Goal: Information Seeking & Learning: Learn about a topic

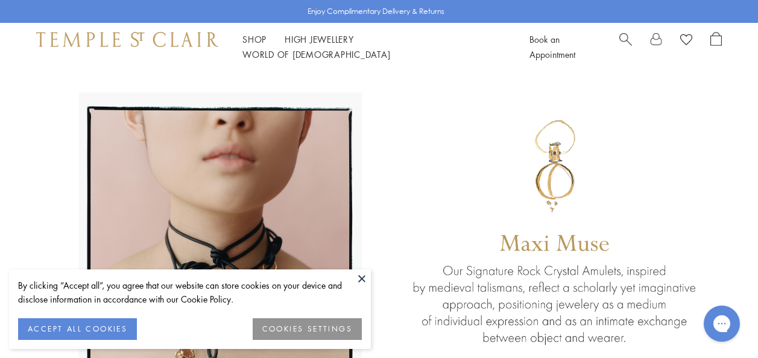
click at [308, 326] on button "COOKIES SETTINGS" at bounding box center [307, 329] width 109 height 22
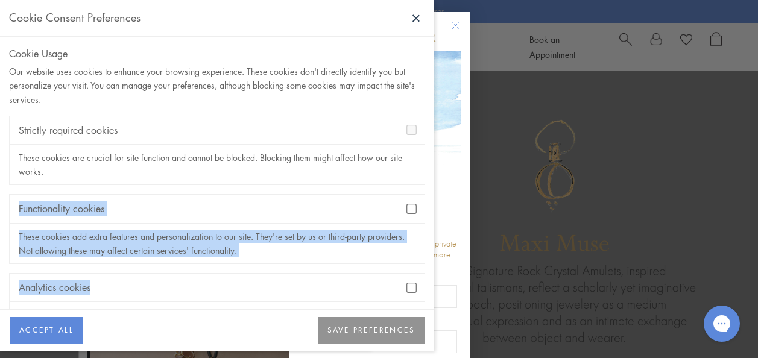
drag, startPoint x: 423, startPoint y: 220, endPoint x: 427, endPoint y: 266, distance: 46.6
click at [427, 266] on div "Cookie Usage Our website uses cookies to enhance your browsing experience. Thes…" at bounding box center [217, 173] width 434 height 273
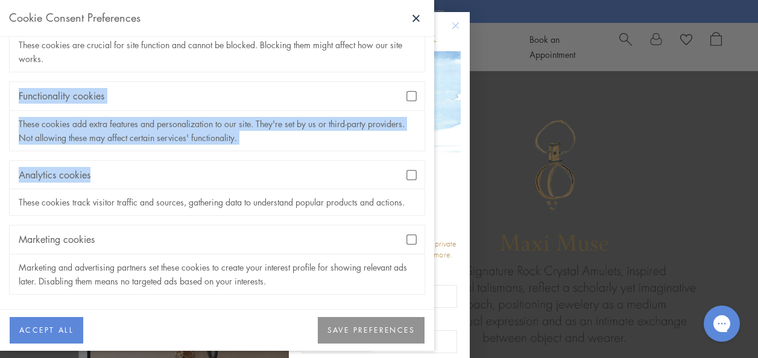
click at [386, 335] on button "SAVE PREFERENCES" at bounding box center [371, 330] width 107 height 27
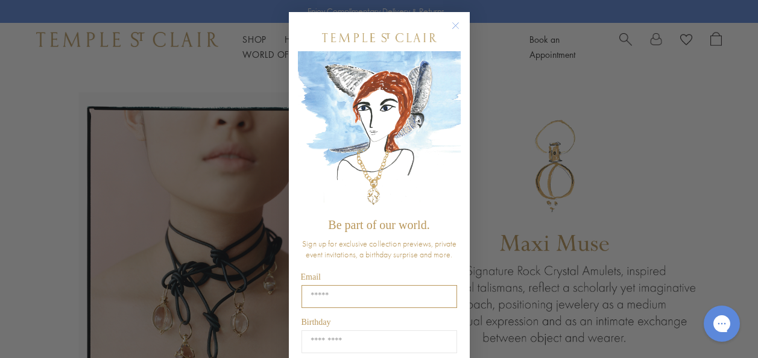
click at [401, 289] on input "Email" at bounding box center [379, 296] width 156 height 23
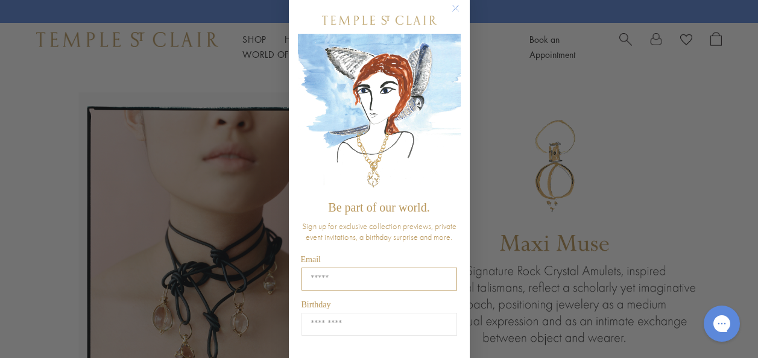
scroll to position [21, 0]
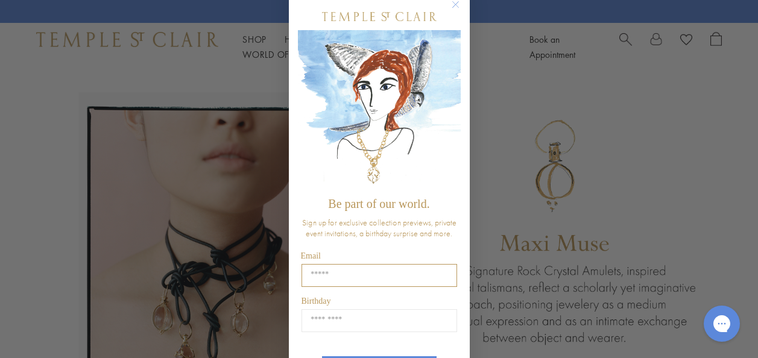
type input "**********"
click at [347, 320] on input "Birthday" at bounding box center [379, 320] width 156 height 23
click at [367, 319] on input "Birthday" at bounding box center [379, 320] width 156 height 23
click at [340, 316] on input "Birthday" at bounding box center [379, 320] width 156 height 23
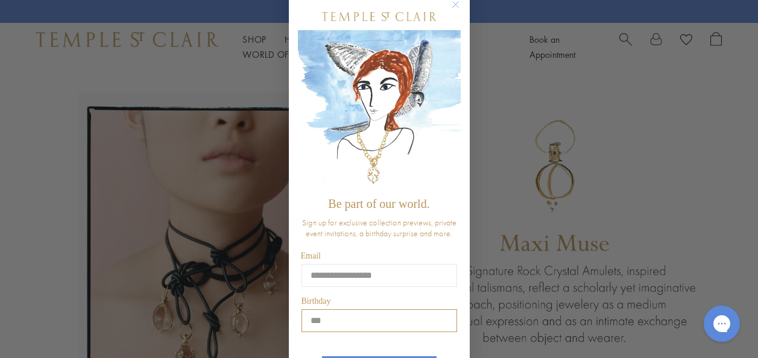
type input "*"
drag, startPoint x: 309, startPoint y: 319, endPoint x: 378, endPoint y: 256, distance: 93.4
click at [378, 256] on div "**********" at bounding box center [379, 205] width 163 height 405
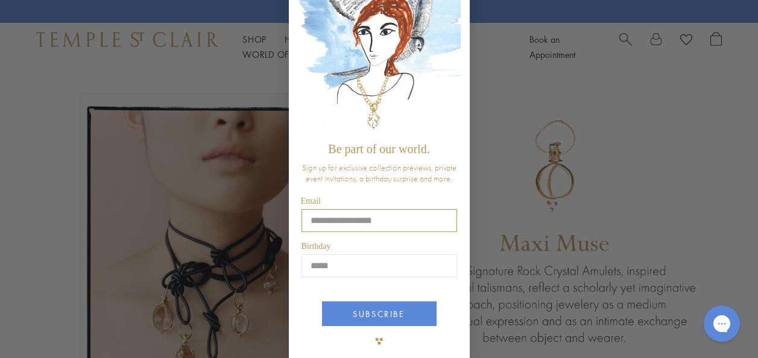
scroll to position [77, 0]
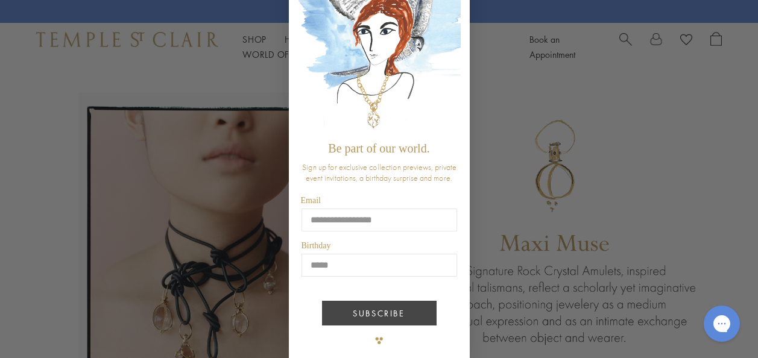
type input "*****"
click at [397, 311] on button "SUBSCRIBE" at bounding box center [379, 313] width 115 height 25
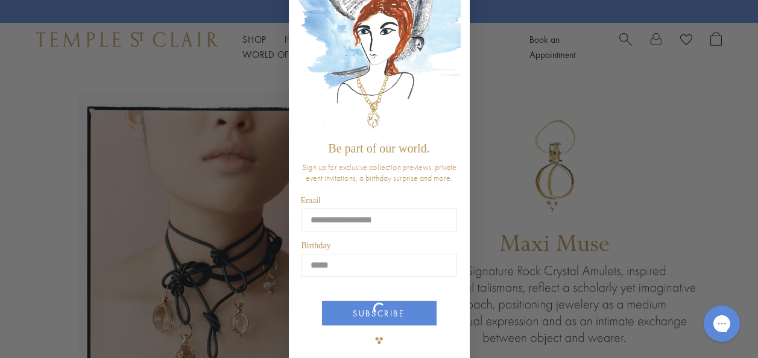
scroll to position [0, 0]
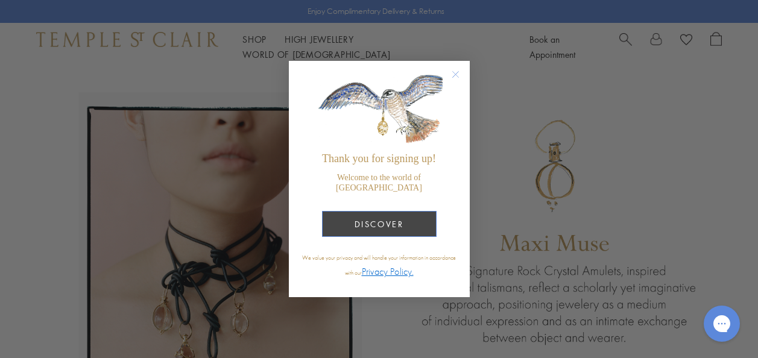
click at [416, 215] on button "DISCOVER" at bounding box center [379, 224] width 115 height 26
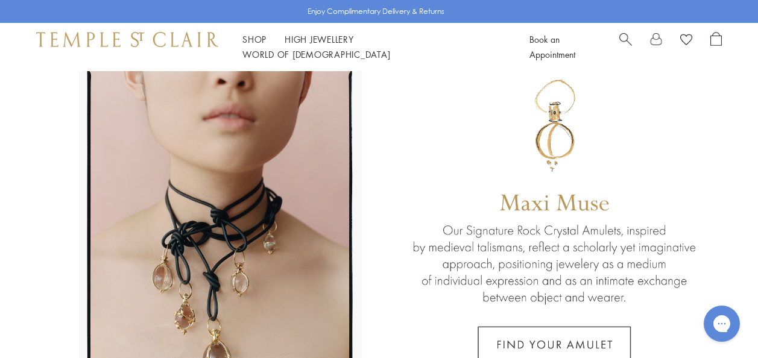
scroll to position [41, 0]
click at [508, 234] on link at bounding box center [379, 226] width 758 height 392
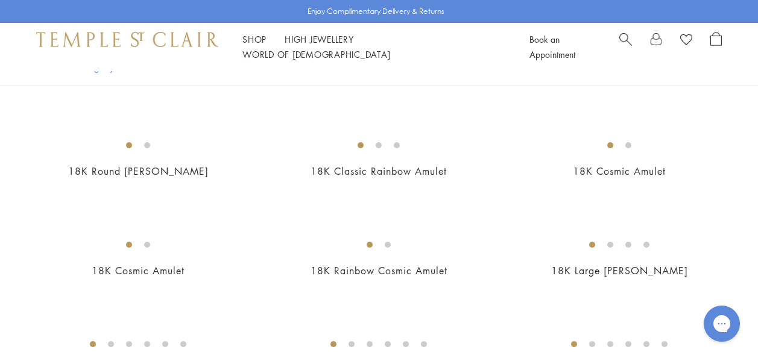
scroll to position [898, 0]
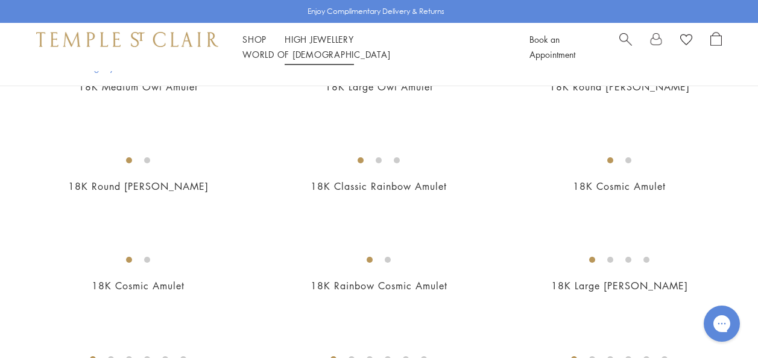
click at [320, 42] on li "High Jewellery High Jewellery" at bounding box center [319, 39] width 69 height 15
click at [327, 45] on link "High Jewellery High Jewellery" at bounding box center [319, 39] width 69 height 12
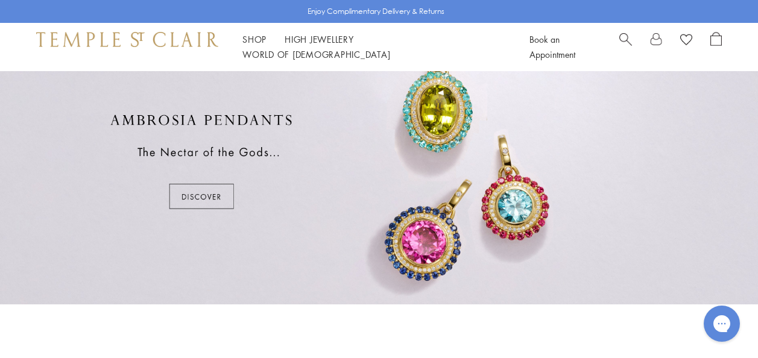
scroll to position [644, 0]
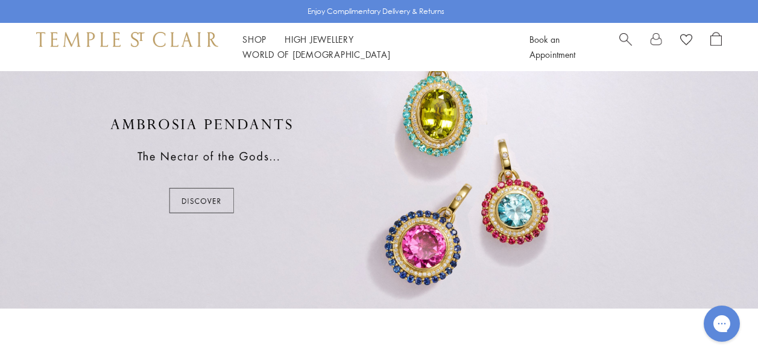
click at [212, 201] on div at bounding box center [379, 166] width 758 height 286
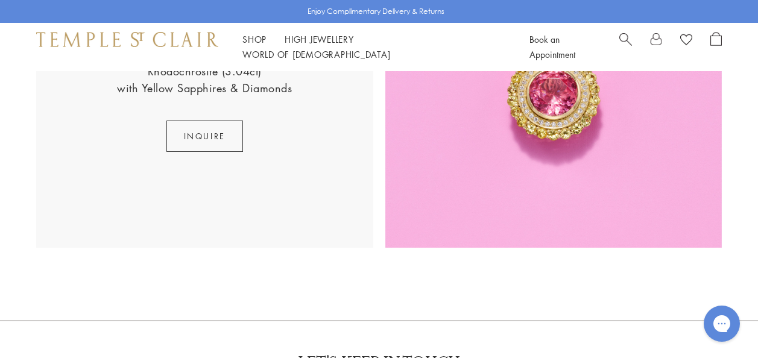
scroll to position [1852, 0]
click at [545, 122] on img at bounding box center [553, 79] width 337 height 337
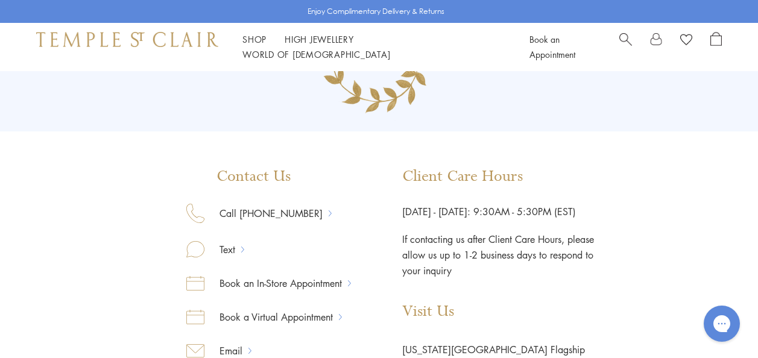
scroll to position [98, 0]
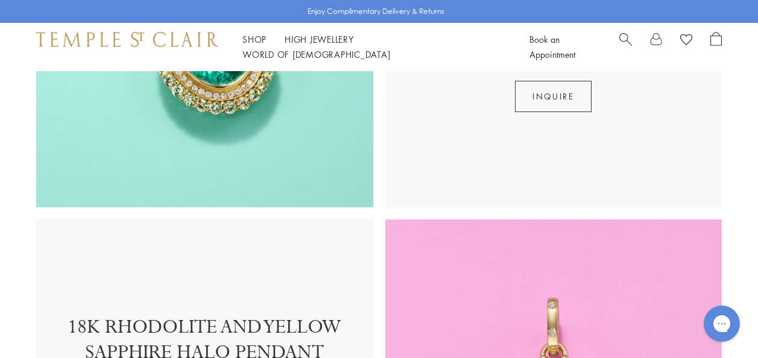
scroll to position [1544, 0]
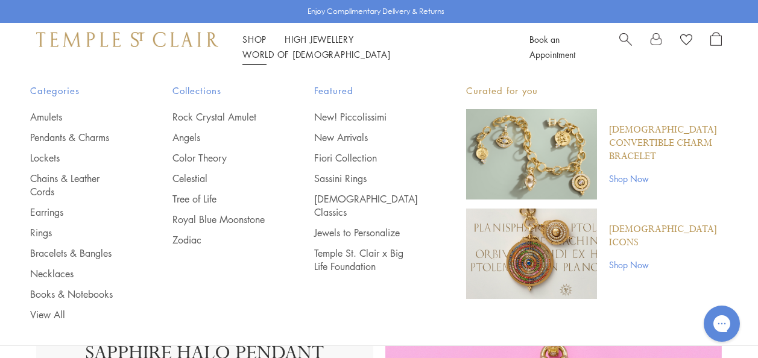
click at [329, 110] on div "Featured New! Piccolissimi New Arrivals Fiori Collection Sassini Rings Temple C…" at bounding box center [366, 178] width 104 height 190
click at [49, 116] on link "Amulets" at bounding box center [77, 116] width 94 height 13
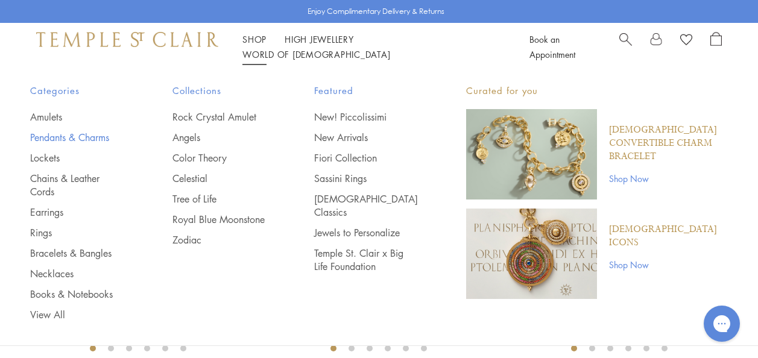
click at [87, 139] on link "Pendants & Charms" at bounding box center [77, 137] width 94 height 13
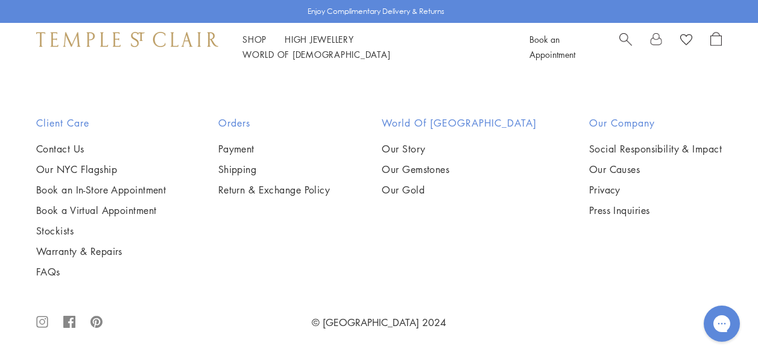
scroll to position [4444, 0]
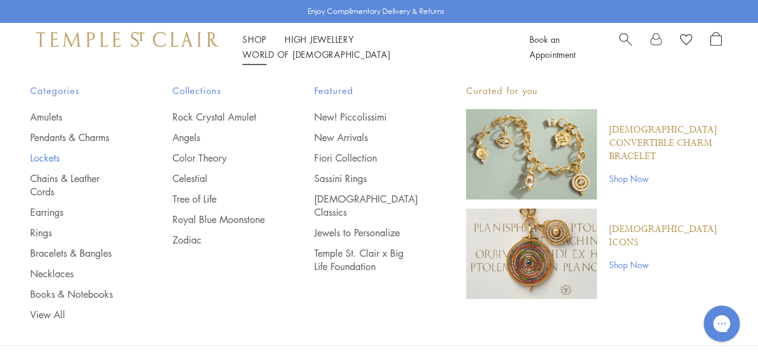
click at [46, 160] on link "Lockets" at bounding box center [77, 157] width 94 height 13
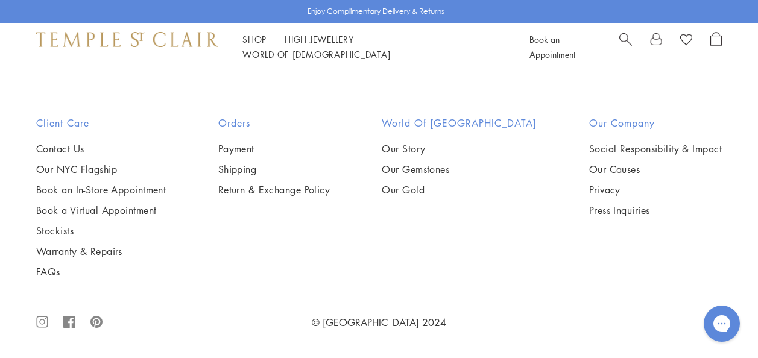
scroll to position [1586, 0]
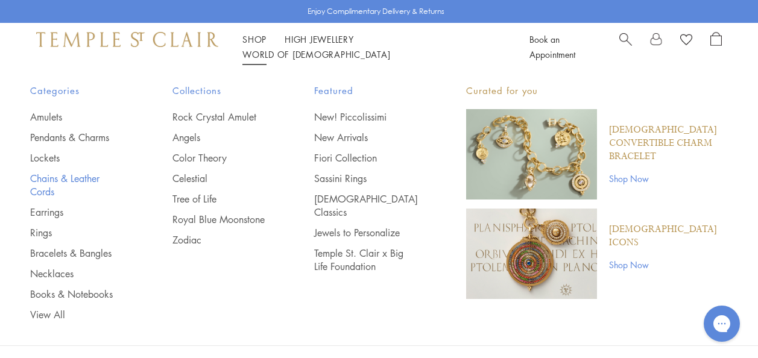
click at [72, 177] on link "Chains & Leather Cords" at bounding box center [77, 185] width 94 height 27
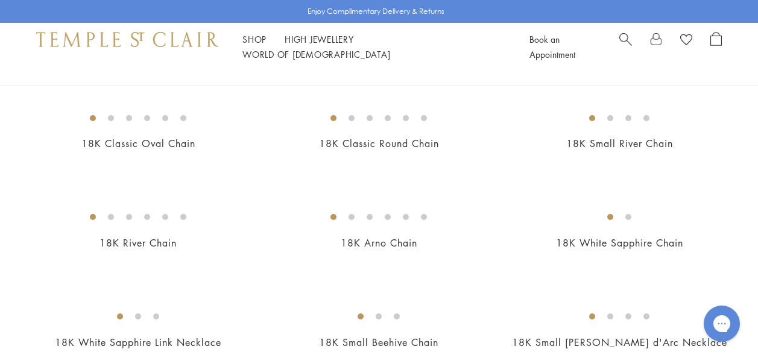
scroll to position [515, 0]
click at [0, 0] on img at bounding box center [0, 0] width 0 height 0
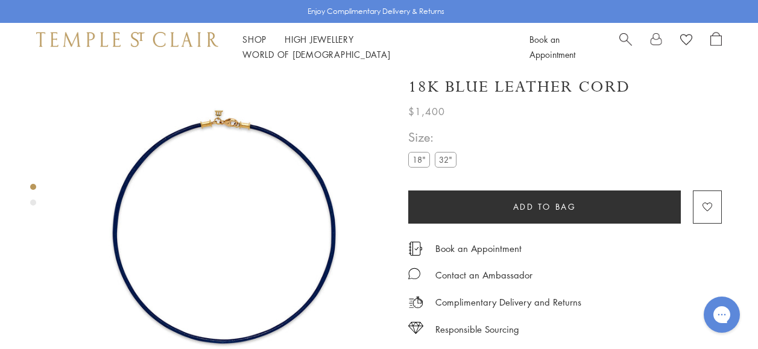
scroll to position [5, 0]
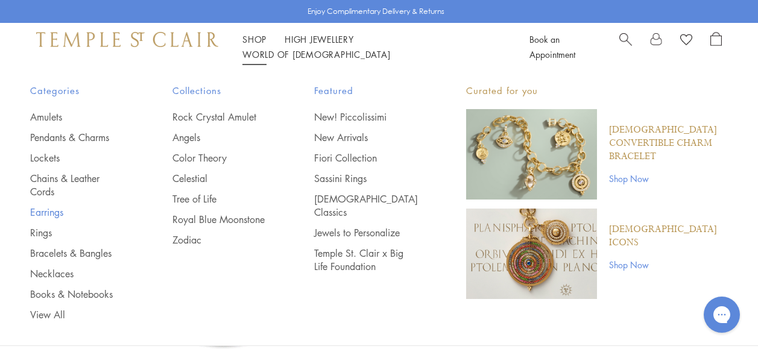
click at [55, 212] on link "Earrings" at bounding box center [77, 212] width 94 height 13
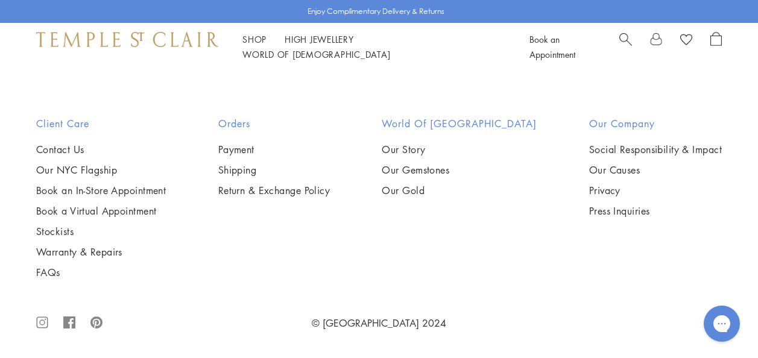
scroll to position [5143, 0]
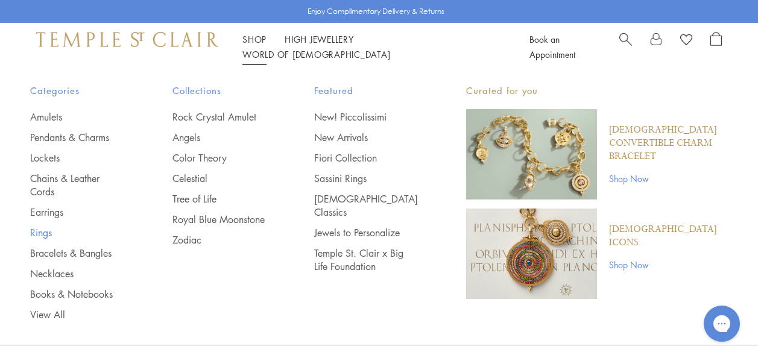
click at [39, 237] on link "Rings" at bounding box center [77, 232] width 94 height 13
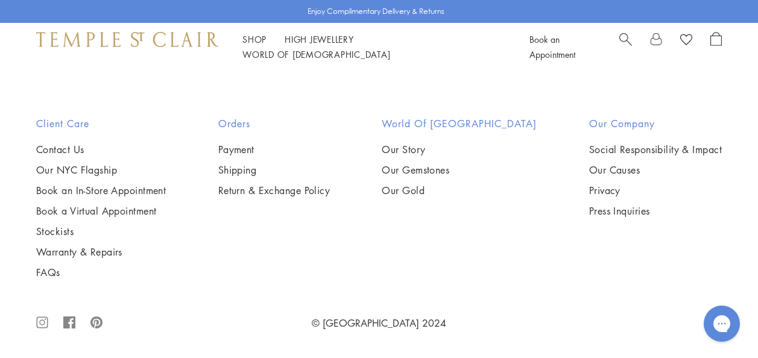
scroll to position [4818, 0]
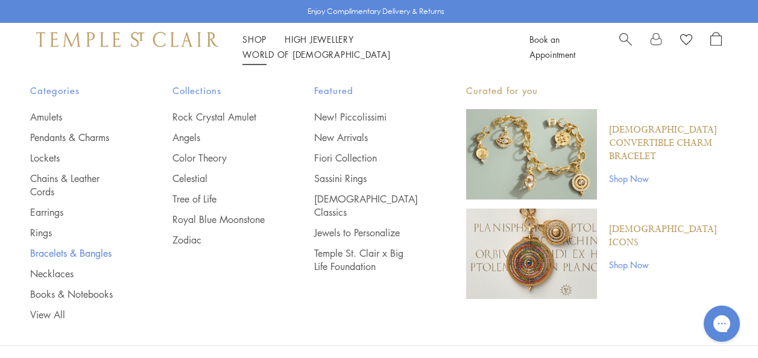
click at [92, 254] on link "Bracelets & Bangles" at bounding box center [77, 253] width 94 height 13
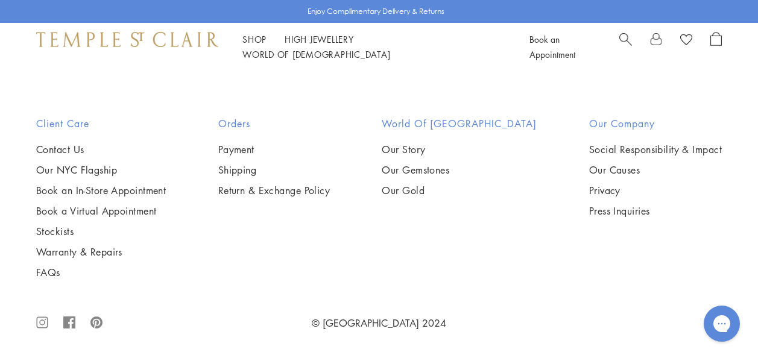
scroll to position [4029, 0]
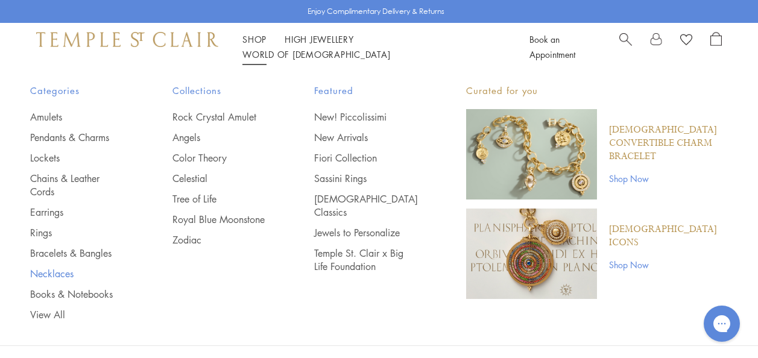
click at [64, 272] on link "Necklaces" at bounding box center [77, 273] width 94 height 13
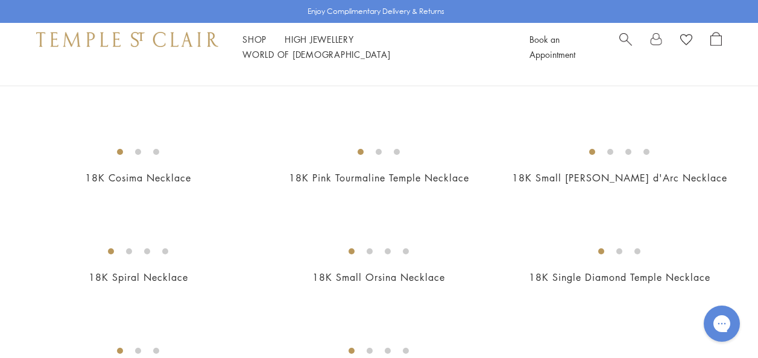
scroll to position [1377, 0]
click at [0, 0] on img at bounding box center [0, 0] width 0 height 0
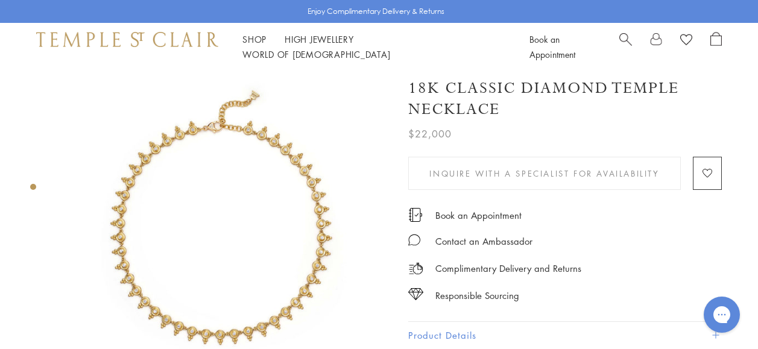
scroll to position [7, 0]
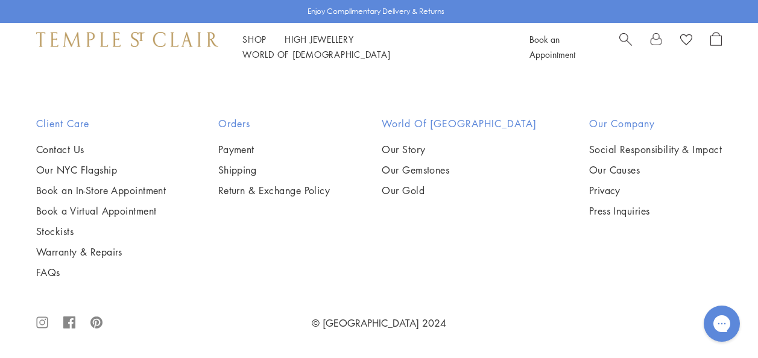
scroll to position [4571, 0]
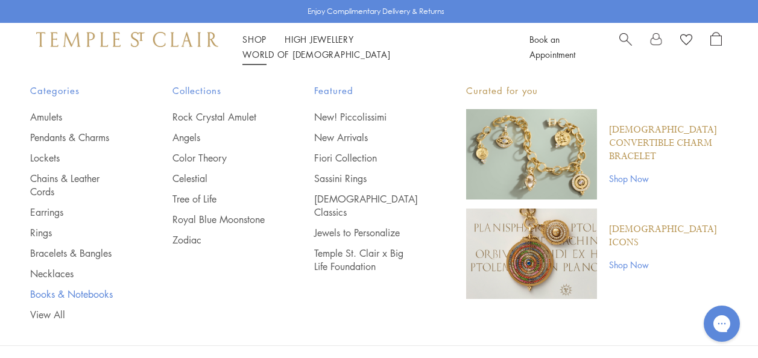
click at [81, 292] on link "Books & Notebooks" at bounding box center [77, 294] width 94 height 13
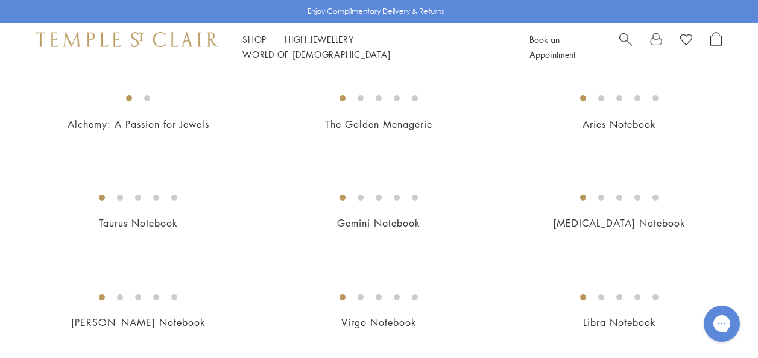
scroll to position [139, 0]
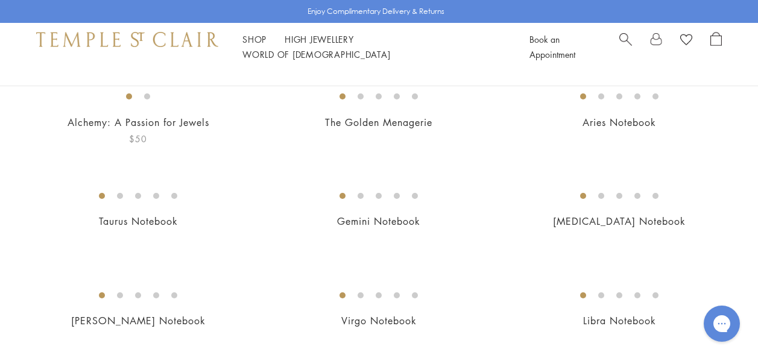
click at [0, 0] on img at bounding box center [0, 0] width 0 height 0
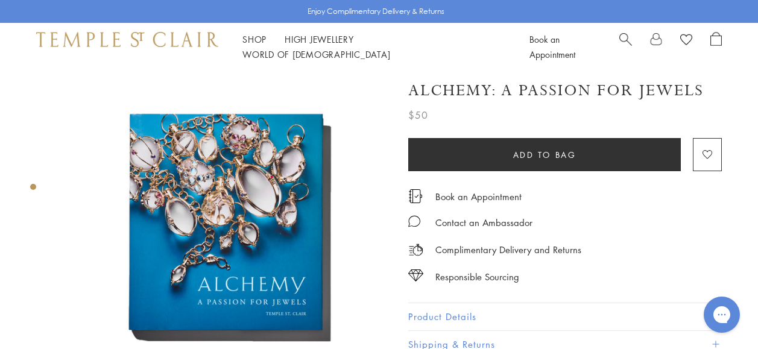
scroll to position [7, 0]
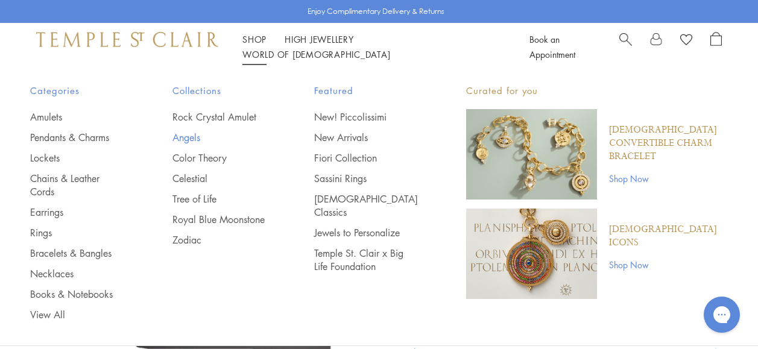
click at [197, 141] on link "Angels" at bounding box center [219, 137] width 94 height 13
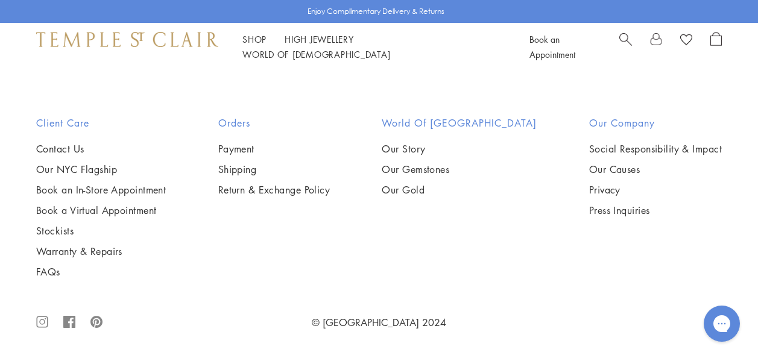
scroll to position [1518, 0]
click at [311, 43] on link "High Jewellery High Jewellery" at bounding box center [319, 39] width 69 height 12
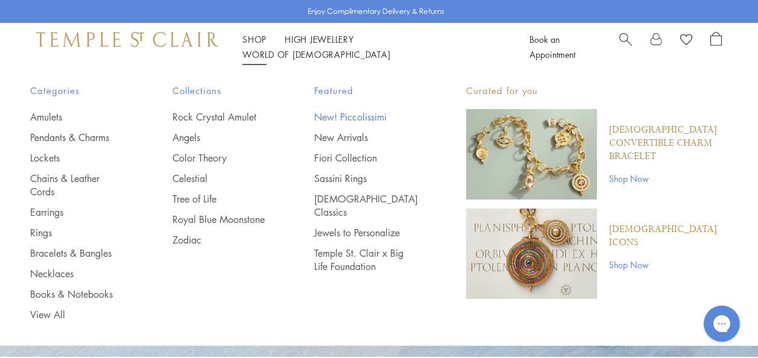
click at [337, 116] on link "New! Piccolissimi" at bounding box center [366, 116] width 104 height 13
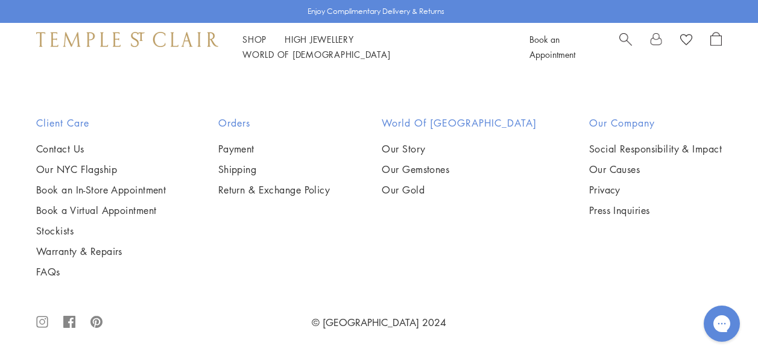
scroll to position [2265, 0]
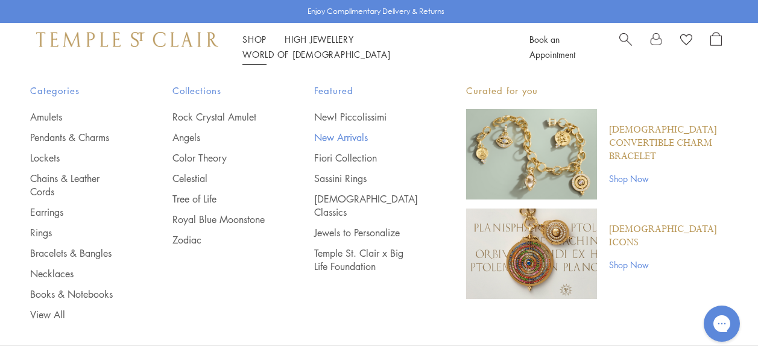
click at [339, 136] on link "New Arrivals" at bounding box center [366, 137] width 104 height 13
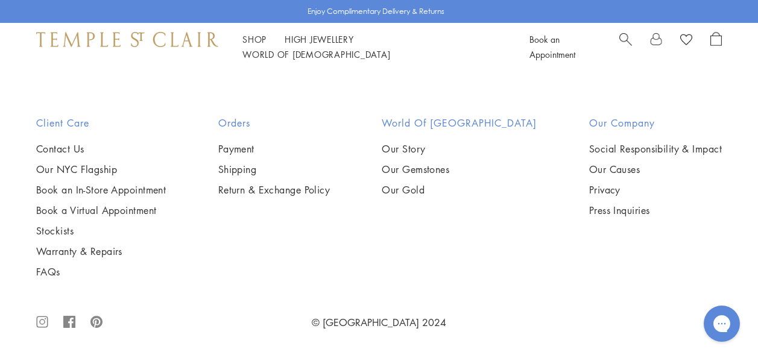
scroll to position [1289, 0]
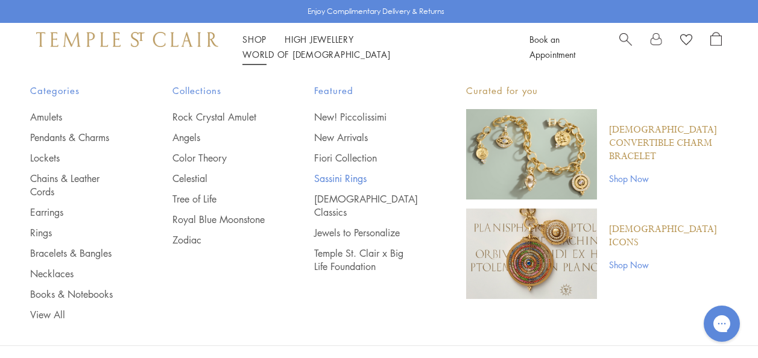
click at [335, 178] on link "Sassini Rings" at bounding box center [366, 178] width 104 height 13
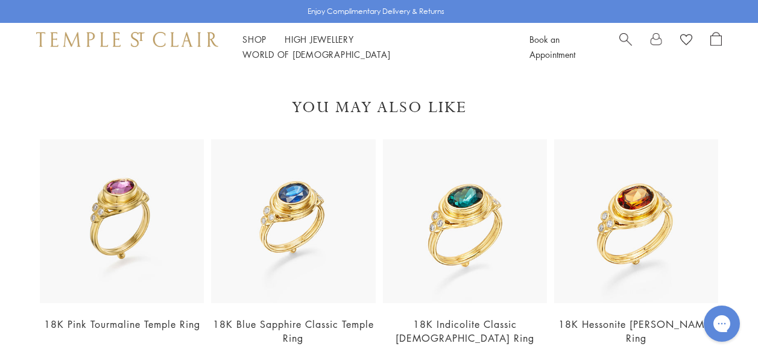
scroll to position [2512, 0]
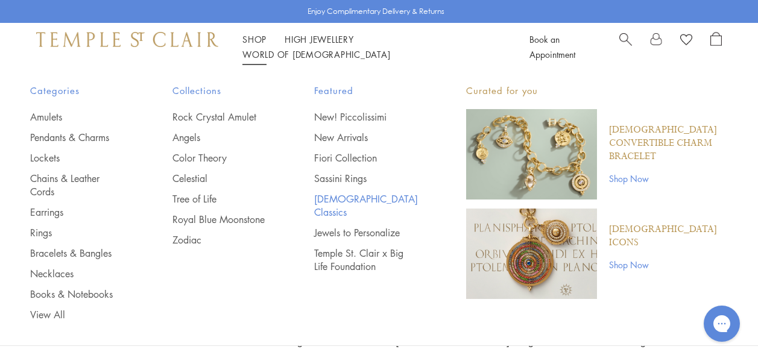
click at [354, 197] on link "[DEMOGRAPHIC_DATA] Classics" at bounding box center [366, 205] width 104 height 27
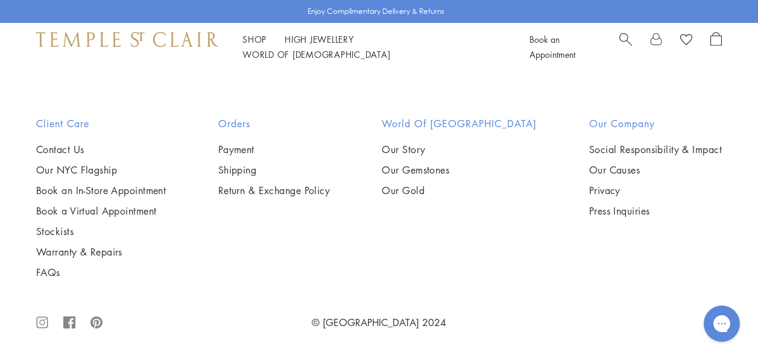
scroll to position [3294, 0]
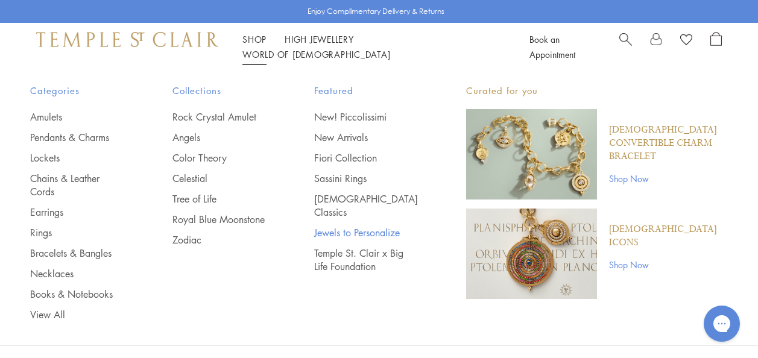
click at [370, 226] on link "Jewels to Personalize" at bounding box center [366, 232] width 104 height 13
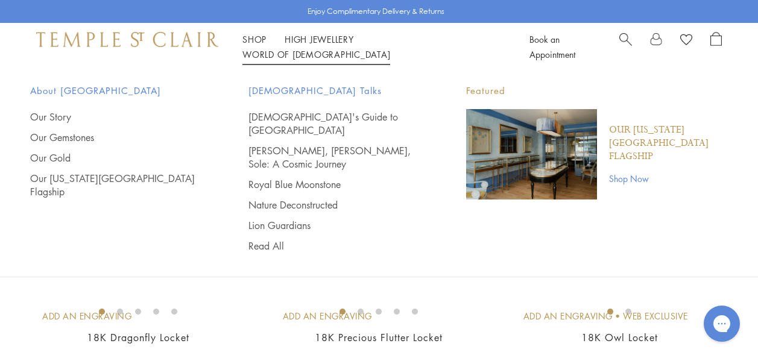
scroll to position [954, 0]
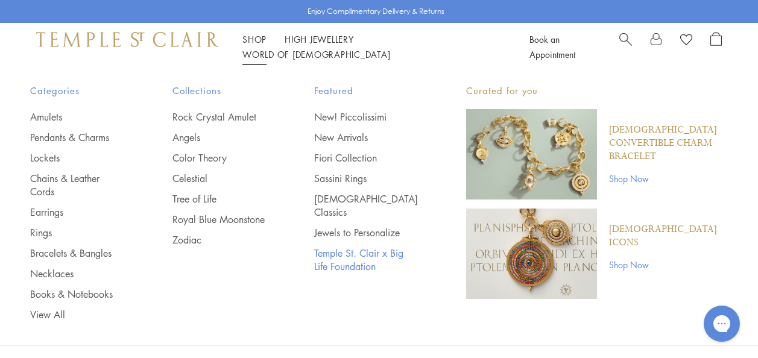
click at [339, 247] on link "Temple St. Clair x Big Life Foundation" at bounding box center [366, 260] width 104 height 27
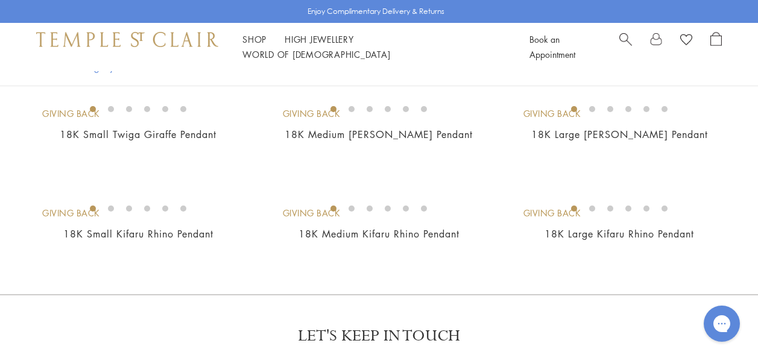
scroll to position [492, 0]
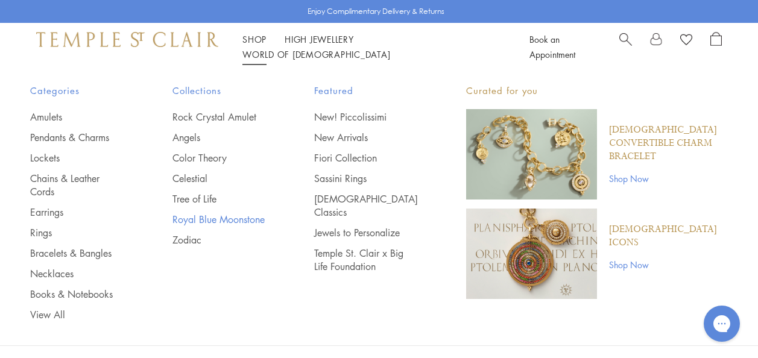
click at [201, 218] on link "Royal Blue Moonstone" at bounding box center [219, 219] width 94 height 13
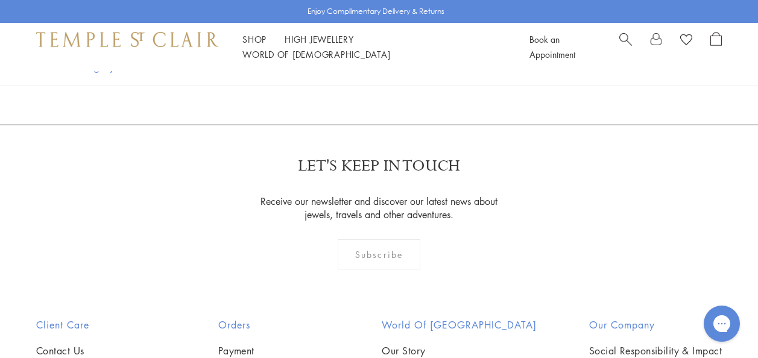
scroll to position [2192, 0]
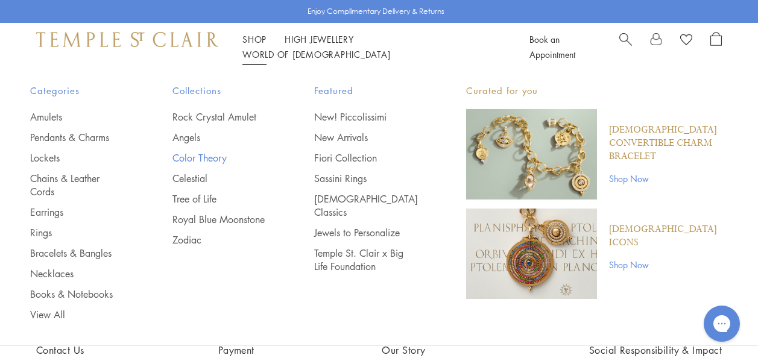
click at [218, 158] on link "Color Theory" at bounding box center [219, 157] width 94 height 13
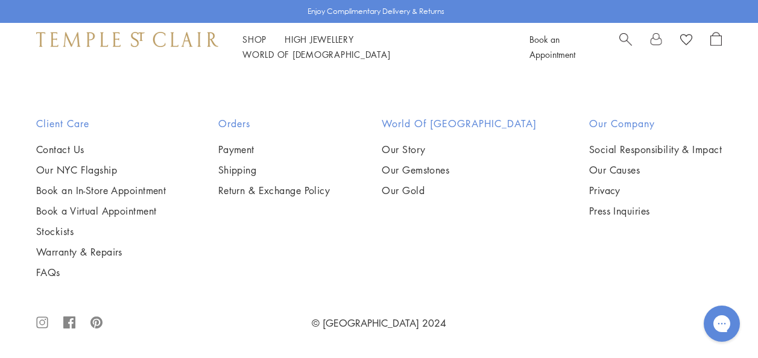
scroll to position [2994, 0]
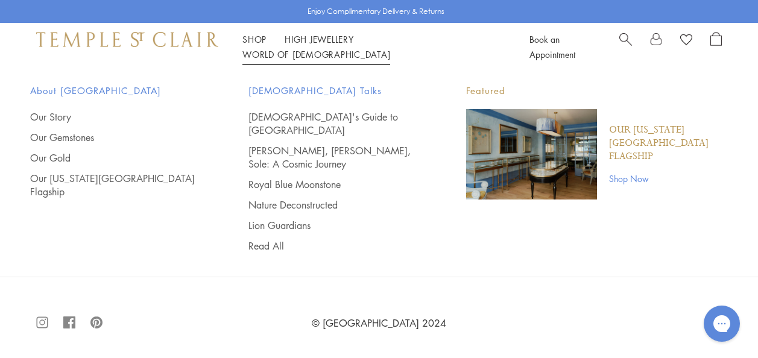
click at [390, 48] on link "World of Temple World of Temple" at bounding box center [316, 54] width 148 height 12
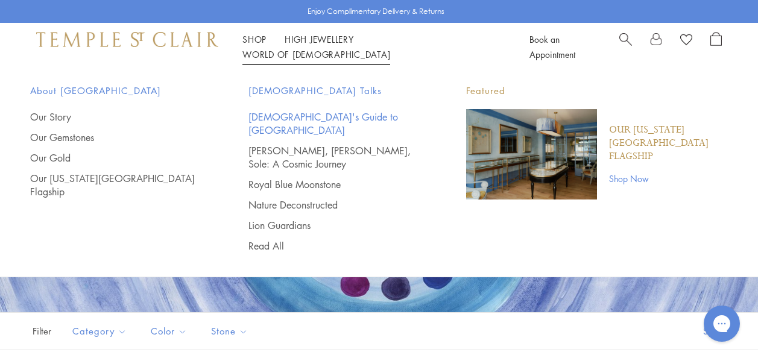
click at [289, 116] on link "[DEMOGRAPHIC_DATA]'s Guide to [GEOGRAPHIC_DATA]" at bounding box center [333, 123] width 170 height 27
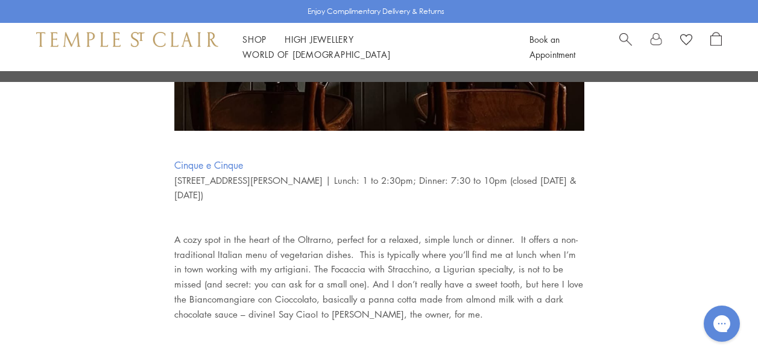
scroll to position [2661, 0]
